Goal: Task Accomplishment & Management: Manage account settings

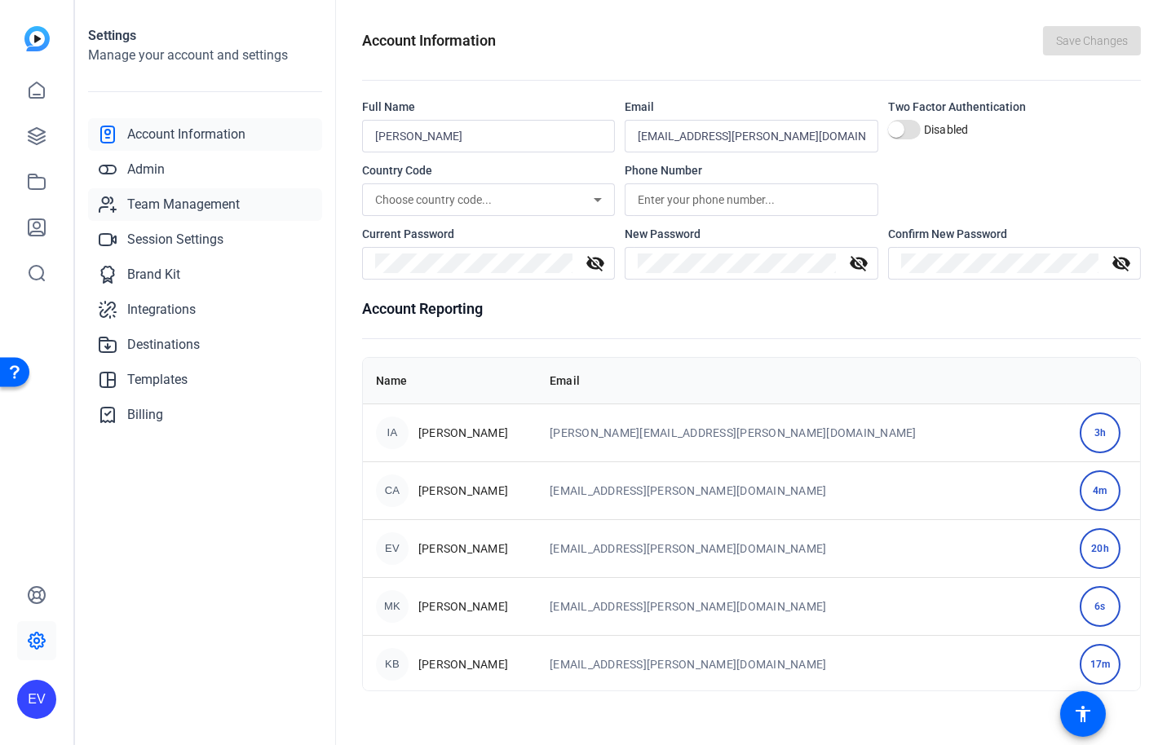
click at [202, 207] on span "Team Management" at bounding box center [183, 205] width 113 height 20
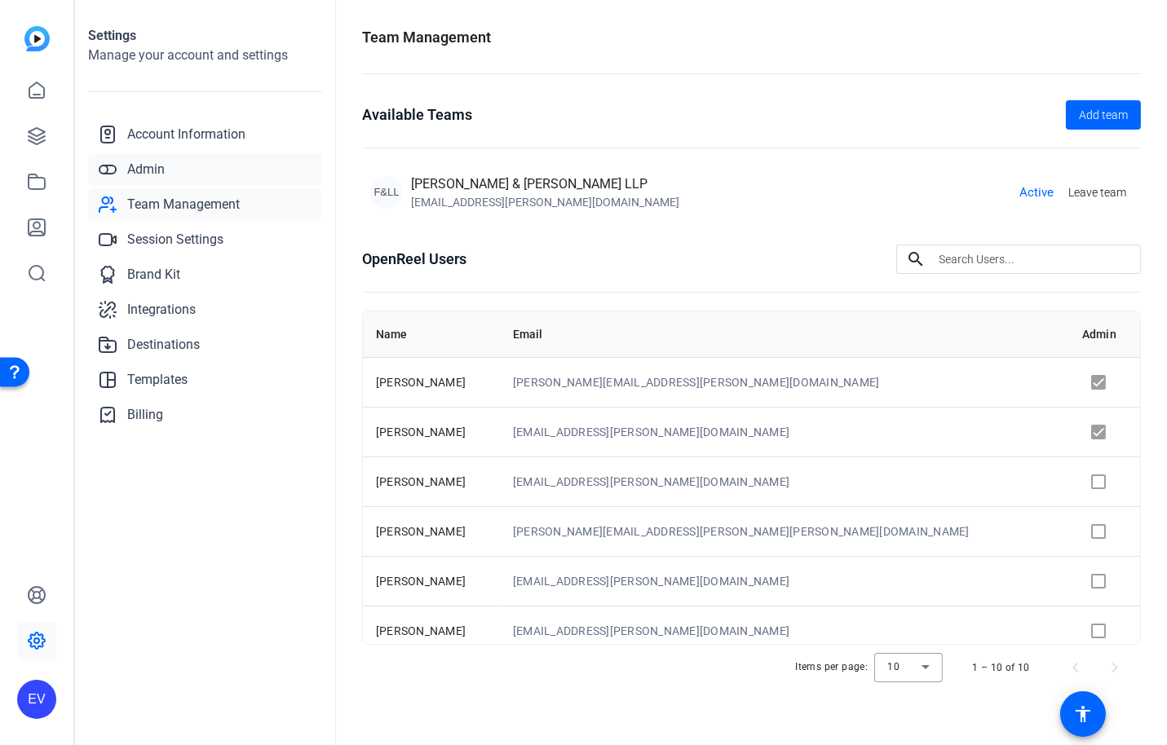
click at [159, 168] on span "Admin" at bounding box center [146, 170] width 38 height 20
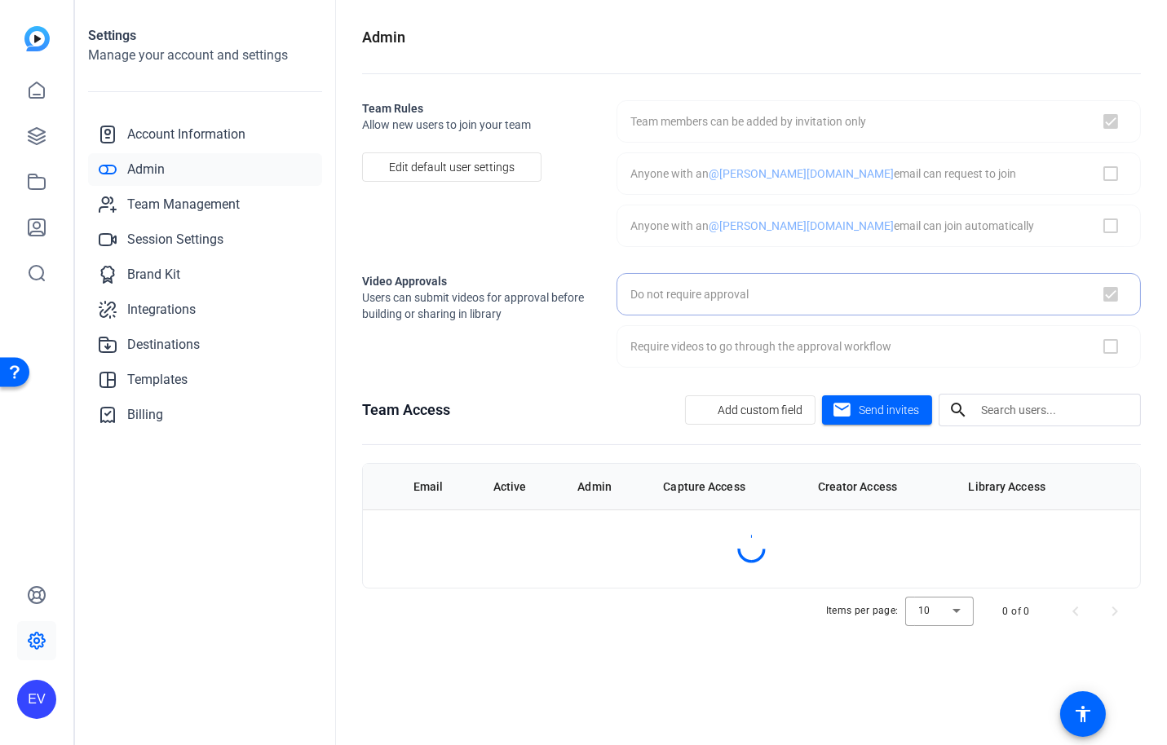
checkbox input "true"
checkbox input "false"
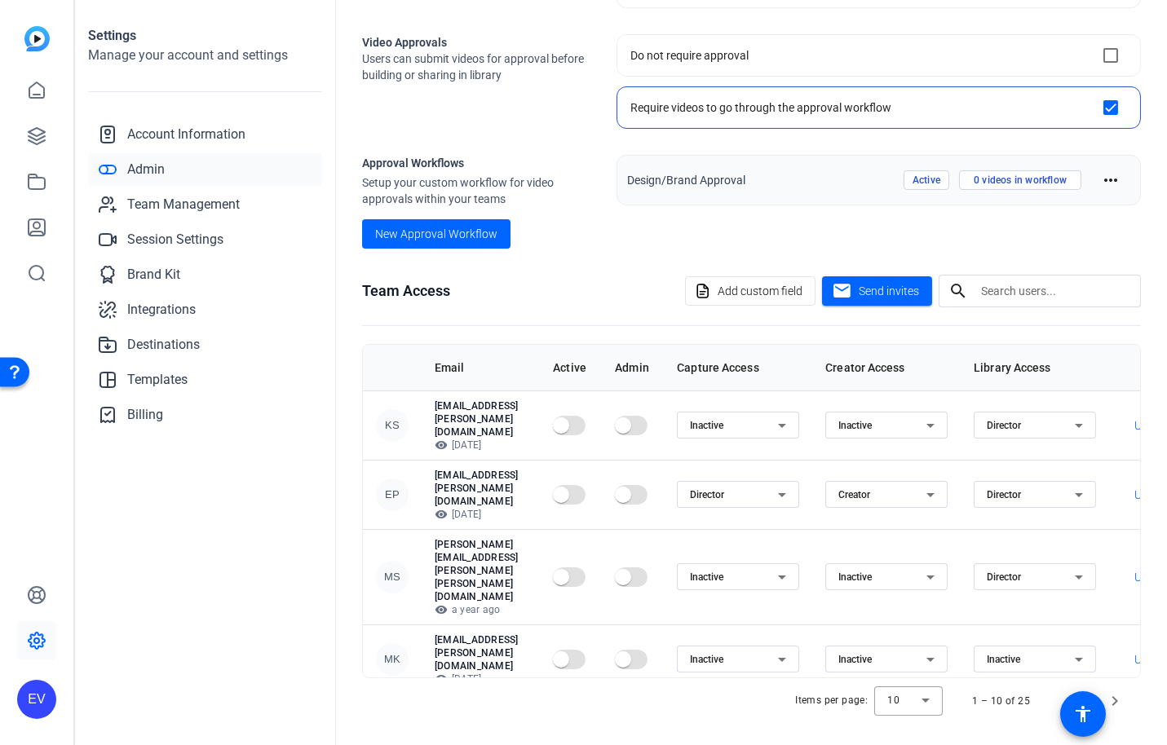
scroll to position [205, 0]
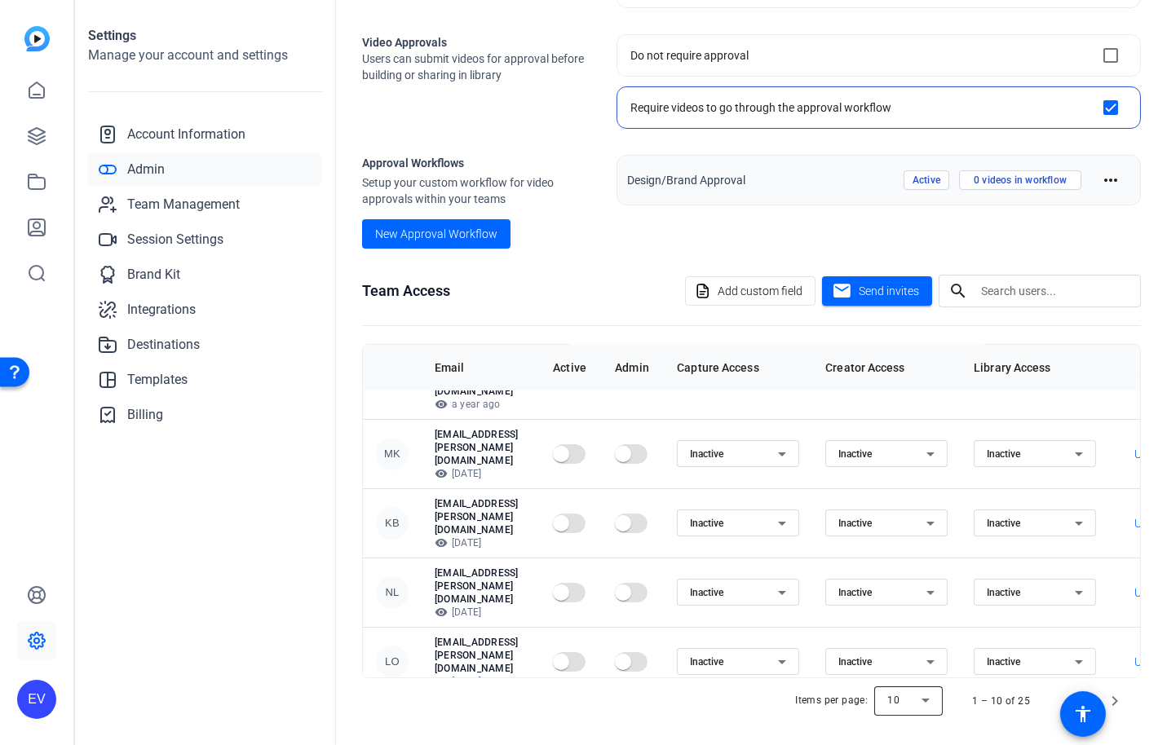
click at [938, 699] on div at bounding box center [908, 701] width 68 height 39
click at [907, 665] on mat-option "100" at bounding box center [910, 663] width 68 height 26
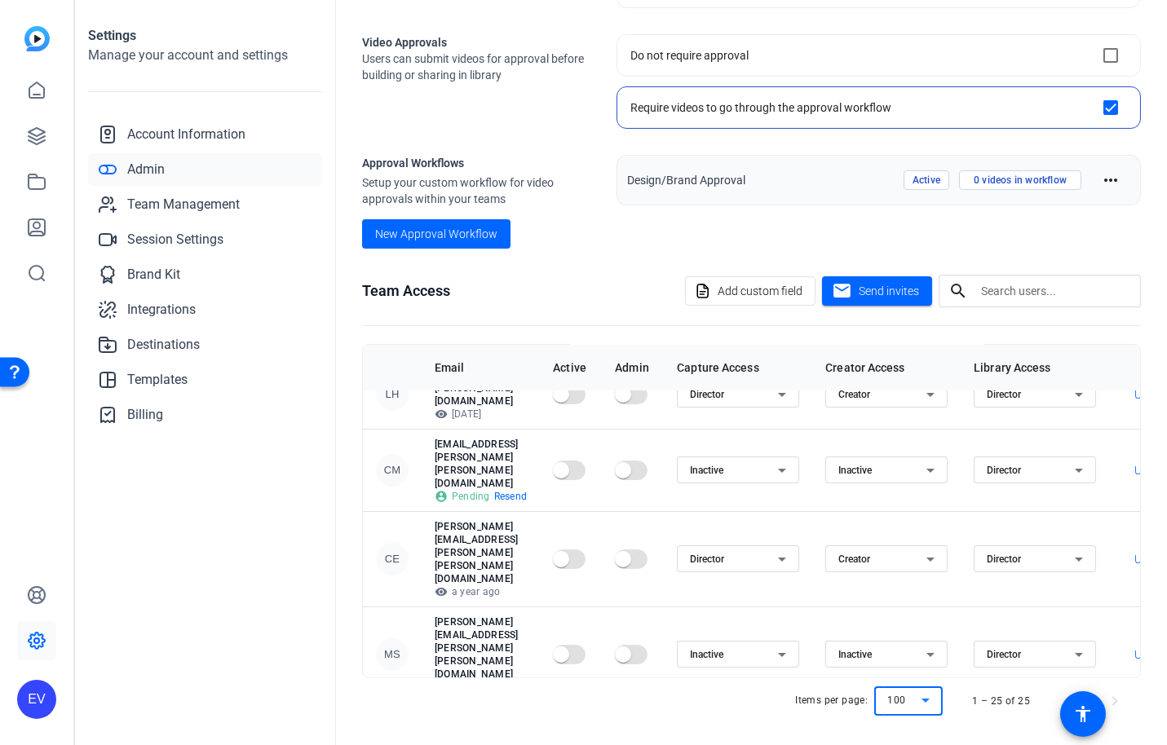
scroll to position [152, 0]
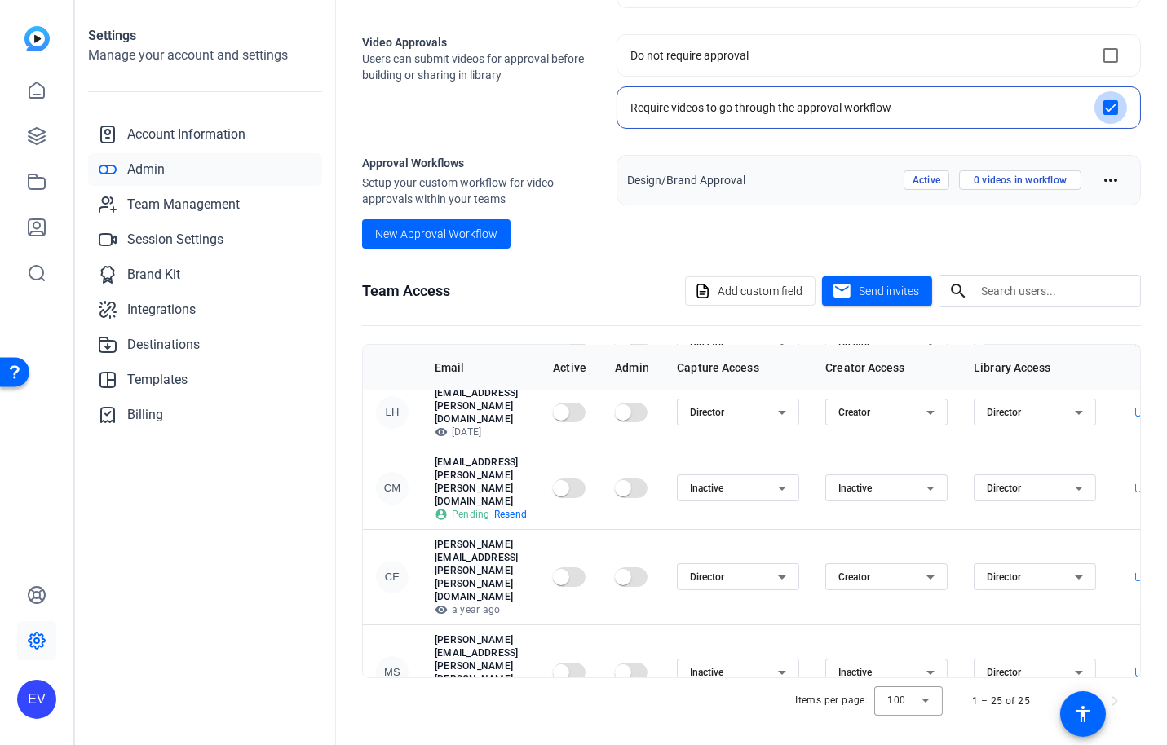
click at [1115, 105] on input "checkbox" at bounding box center [1110, 107] width 33 height 33
checkbox input "true"
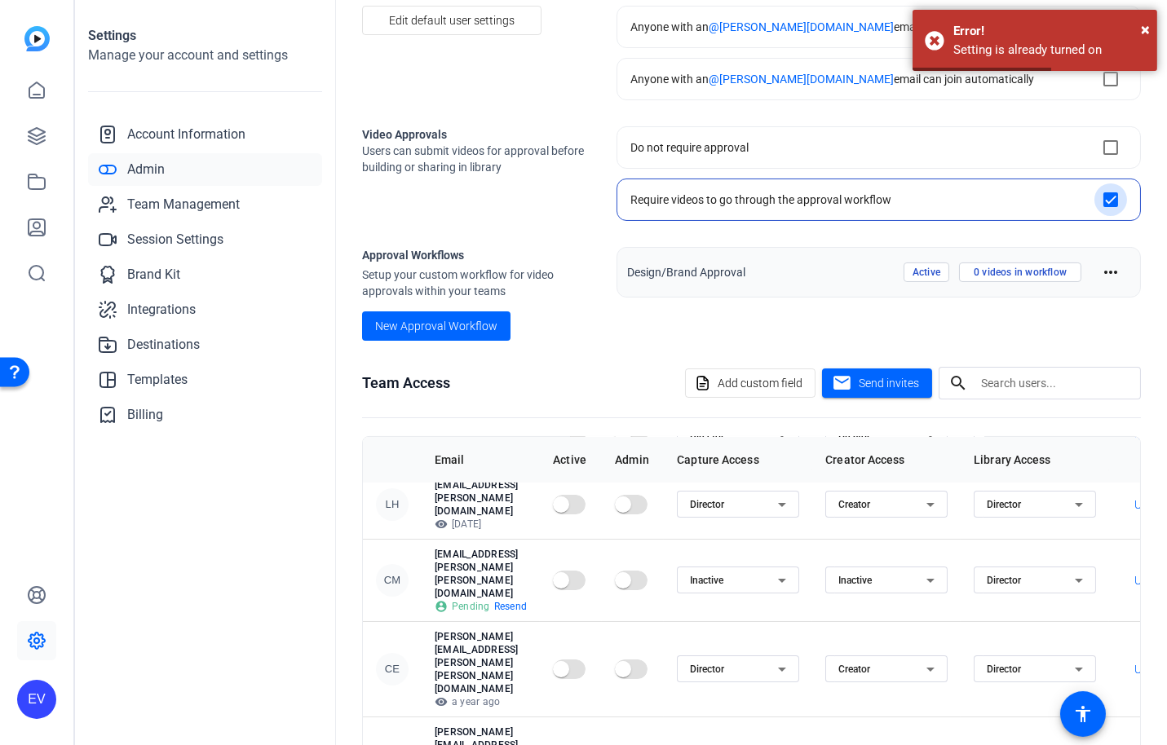
scroll to position [145, 0]
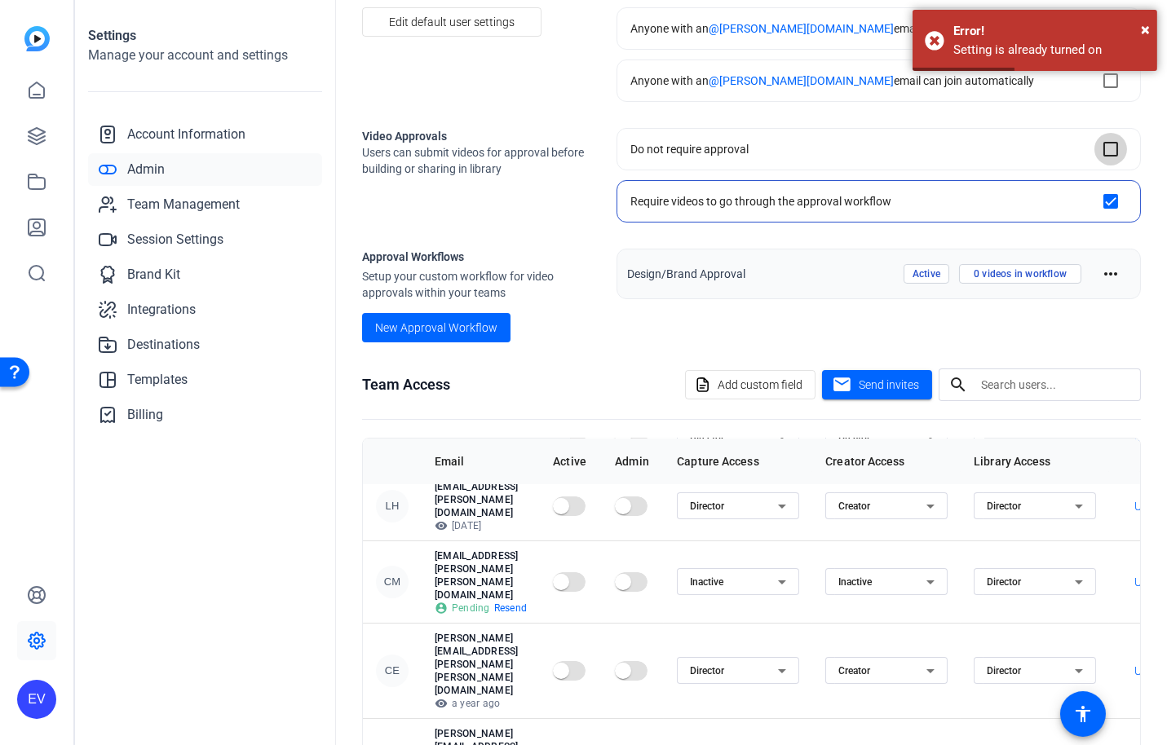
click at [1110, 145] on input "checkbox" at bounding box center [1110, 149] width 33 height 33
checkbox input "true"
checkbox input "false"
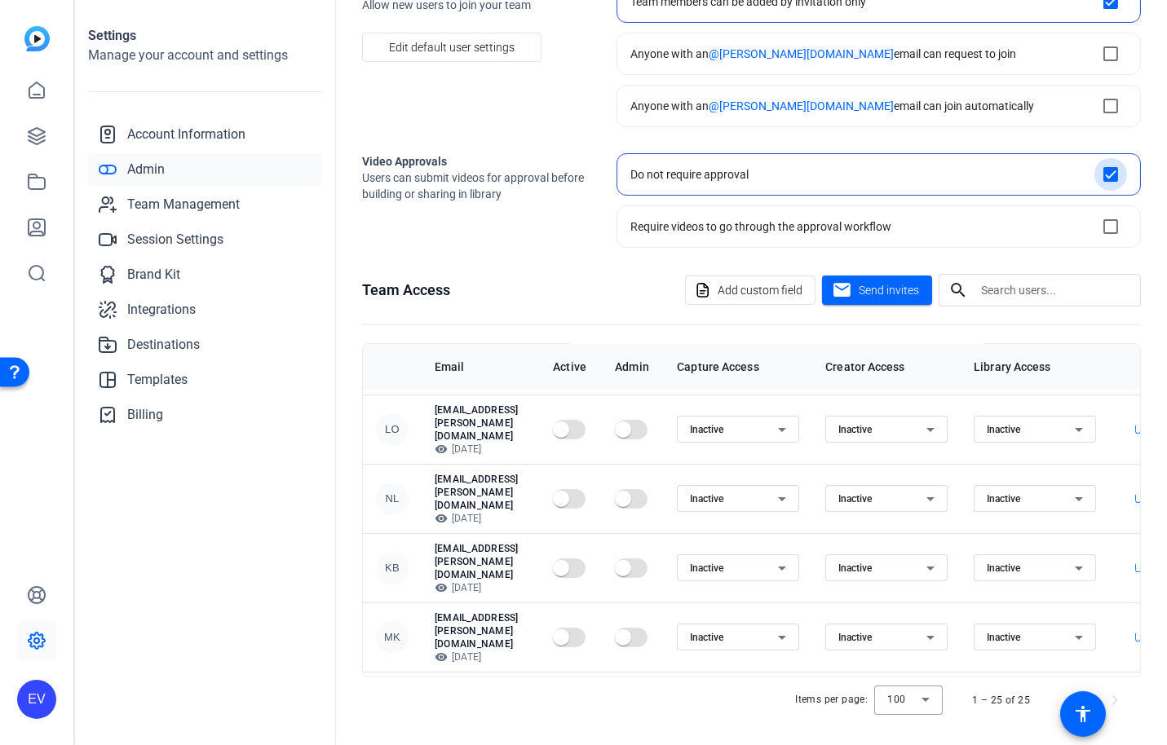
scroll to position [854, 0]
